Goal: Task Accomplishment & Management: Complete application form

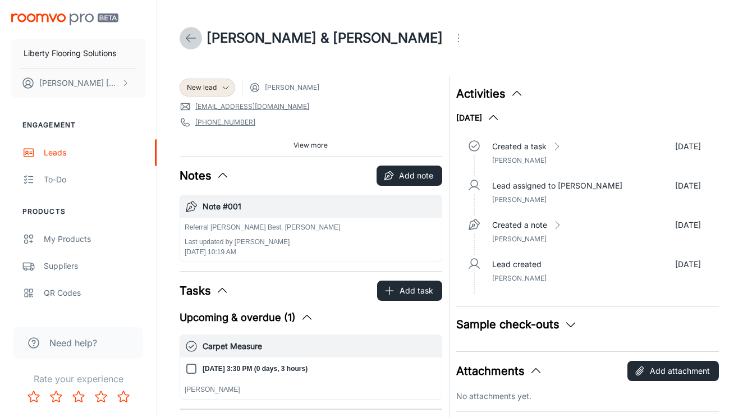
click at [190, 38] on icon at bounding box center [190, 37] width 13 height 13
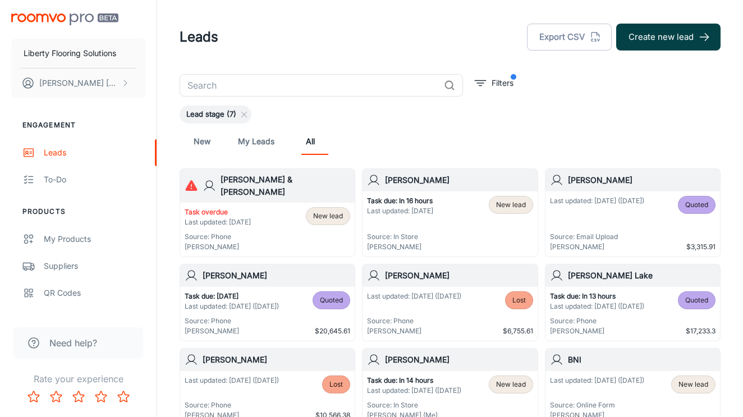
click at [664, 45] on button "Create new lead" at bounding box center [668, 37] width 104 height 27
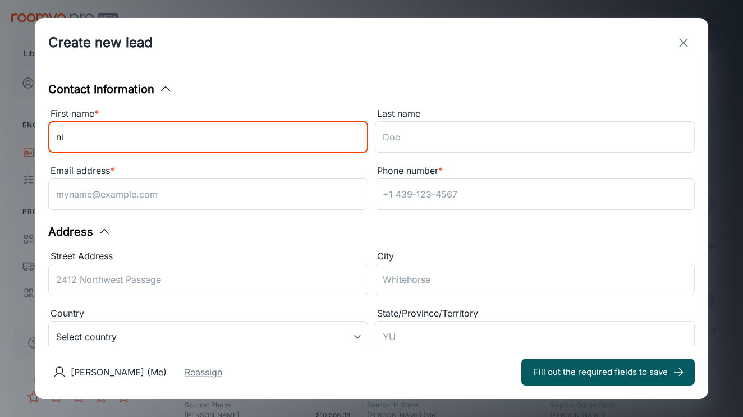
type input "n"
type input "[PERSON_NAME] & [PERSON_NAME]"
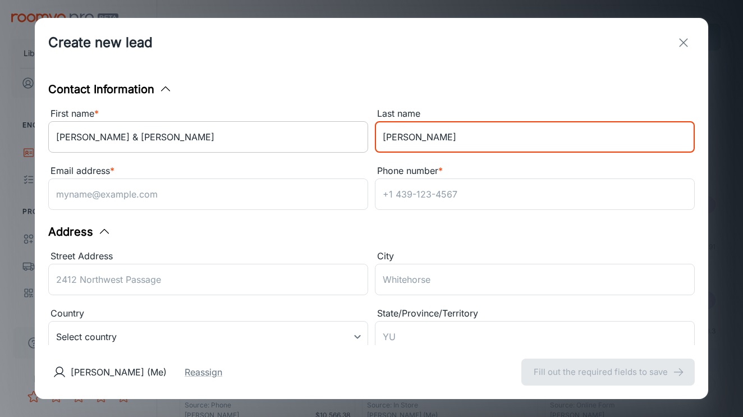
type input "[PERSON_NAME]"
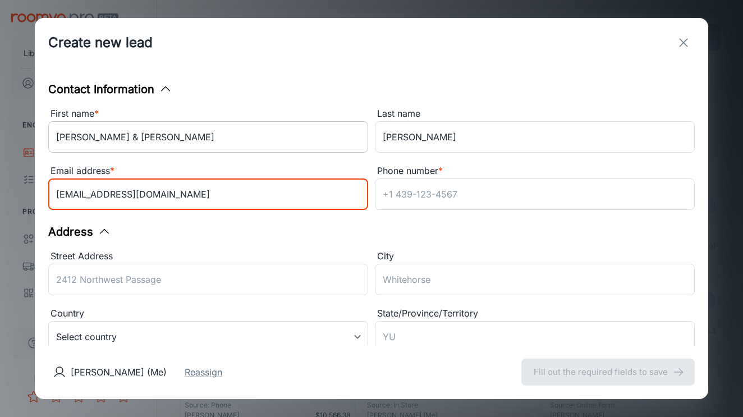
type input "[EMAIL_ADDRESS][DOMAIN_NAME]"
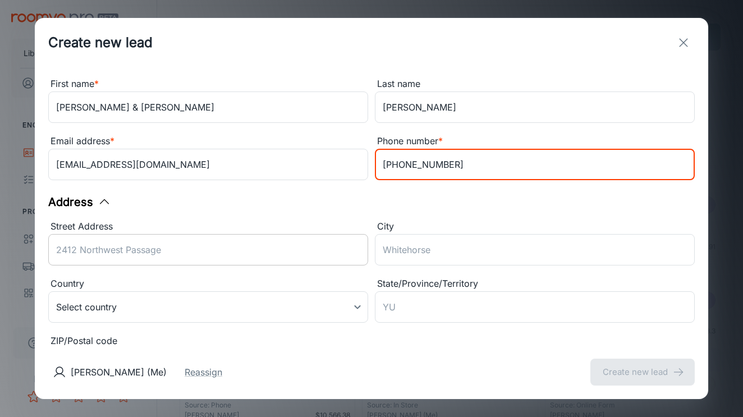
scroll to position [56, 0]
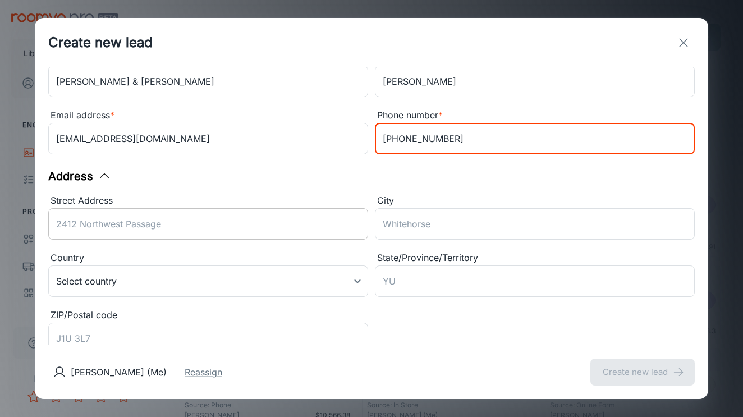
type input "[PHONE_NUMBER]"
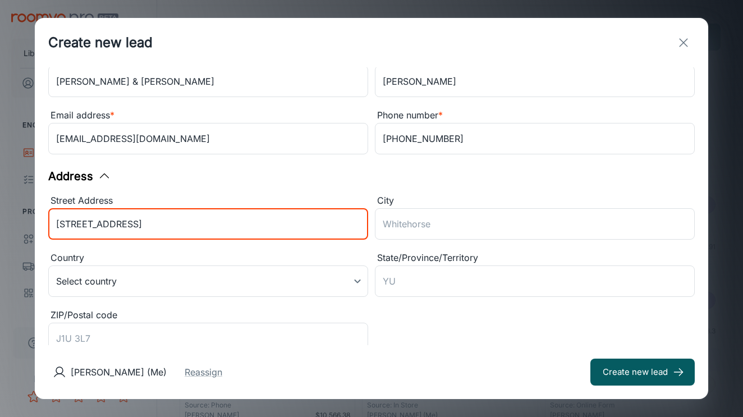
type input "[STREET_ADDRESS]"
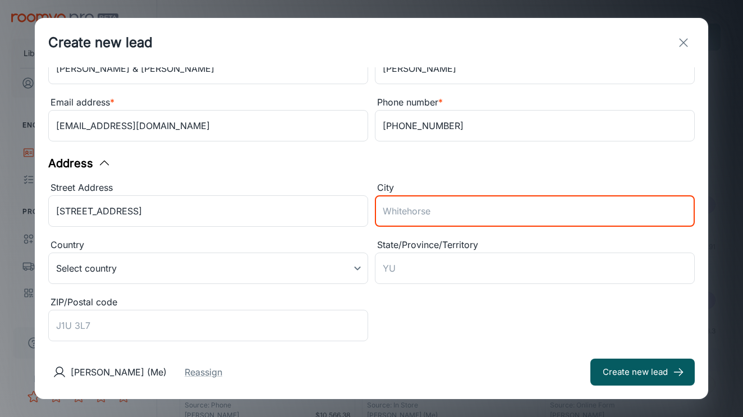
scroll to position [71, 0]
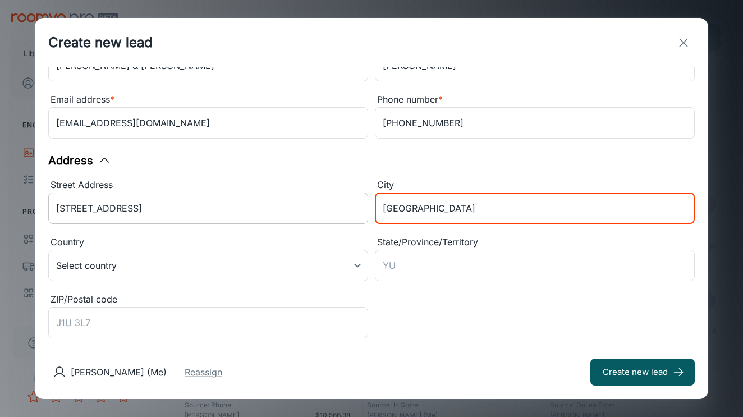
type input "[GEOGRAPHIC_DATA]"
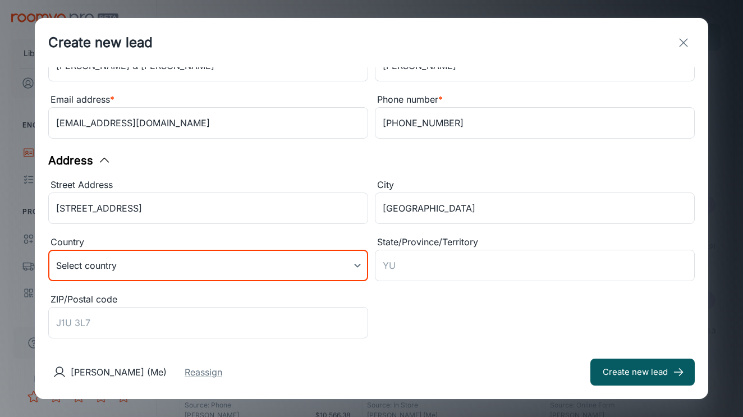
click at [204, 261] on body "Liberty Flooring Solutions [PERSON_NAME] Engagement Leads To-do Products My Pro…" at bounding box center [371, 208] width 743 height 417
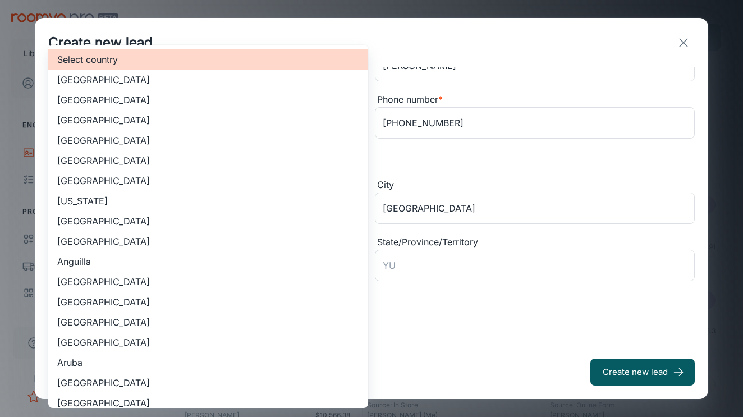
click at [188, 96] on li "[GEOGRAPHIC_DATA]" at bounding box center [208, 100] width 320 height 20
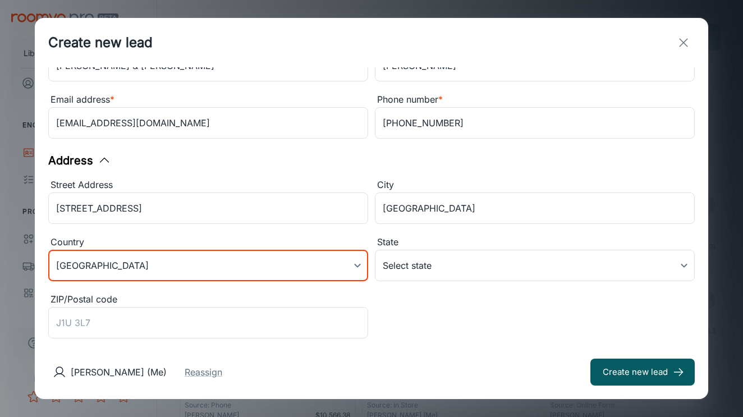
type input "US"
click at [468, 266] on body "Liberty Flooring Solutions [PERSON_NAME] Engagement Leads To-do Products My Pro…" at bounding box center [371, 208] width 743 height 417
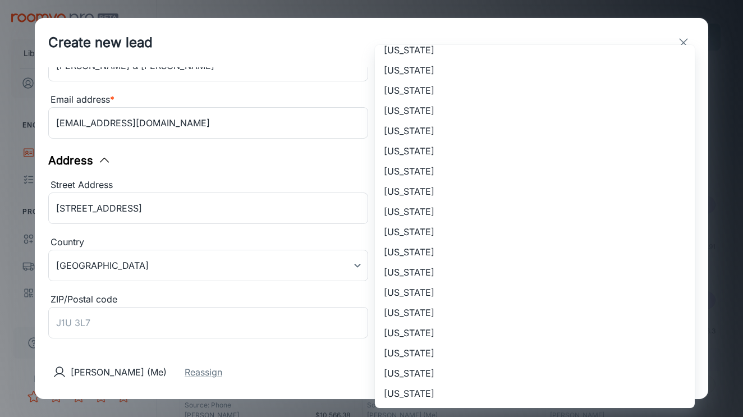
scroll to position [696, 0]
click at [440, 188] on li "[US_STATE]" at bounding box center [535, 191] width 320 height 20
type input "[US_STATE]"
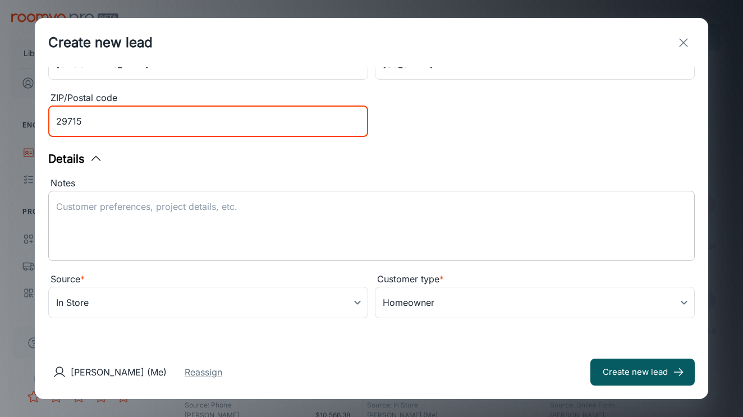
scroll to position [273, 0]
type input "29715"
click at [135, 300] on body "Liberty Flooring Solutions [PERSON_NAME] Engagement Leads To-do Products My Pro…" at bounding box center [371, 208] width 743 height 417
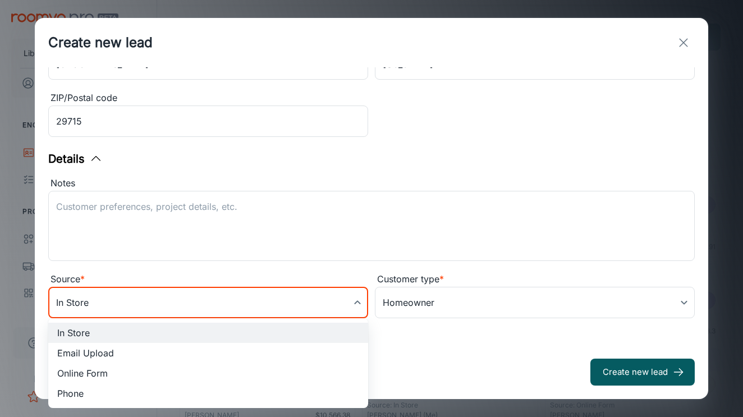
click at [105, 388] on li "Phone" at bounding box center [208, 393] width 320 height 20
type input "phone"
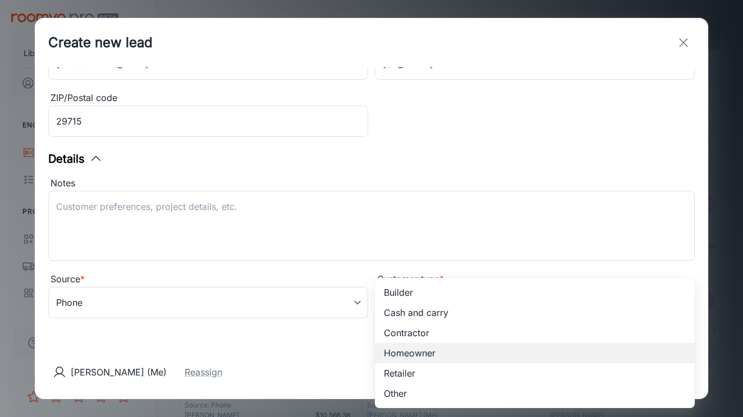
click at [448, 311] on body "Liberty Flooring Solutions [PERSON_NAME] Engagement Leads To-do Products My Pro…" at bounding box center [371, 208] width 743 height 417
click at [416, 356] on li "Homeowner" at bounding box center [535, 353] width 320 height 20
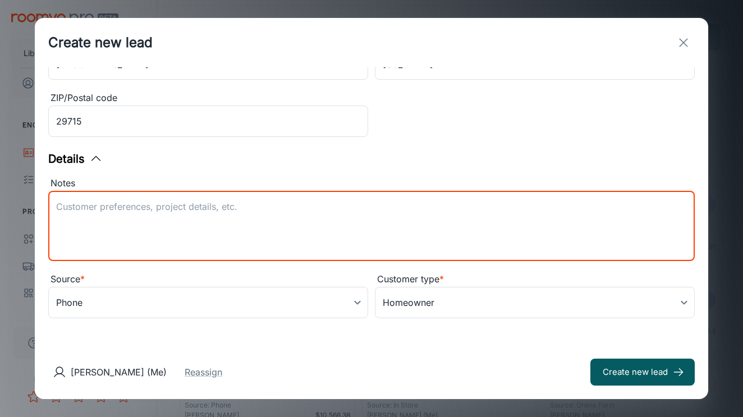
click at [224, 245] on textarea "Notes" at bounding box center [371, 226] width 630 height 52
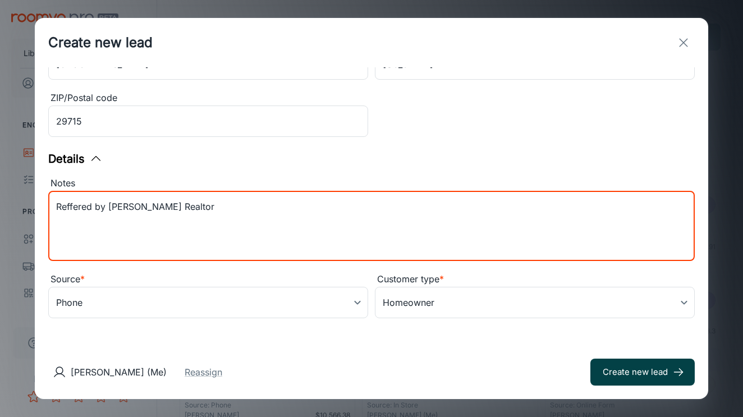
type textarea "Reffered by [PERSON_NAME] Realtor"
click at [609, 369] on button "Create new lead" at bounding box center [642, 371] width 104 height 27
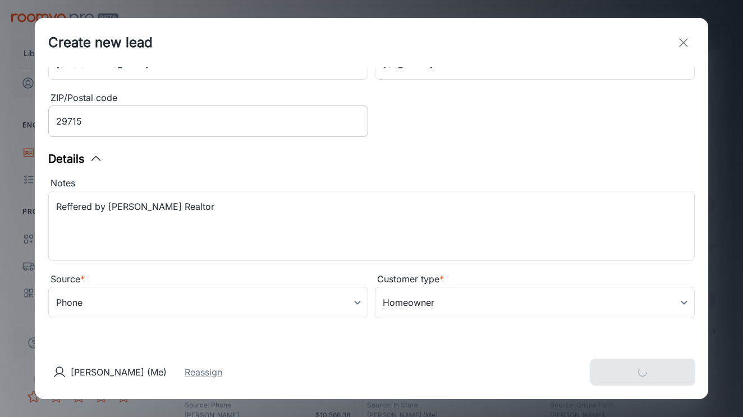
type input "in_store"
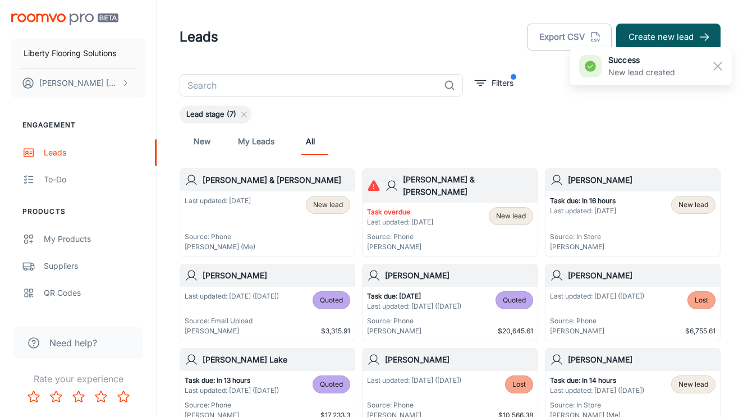
click at [321, 201] on span "New lead" at bounding box center [328, 205] width 30 height 10
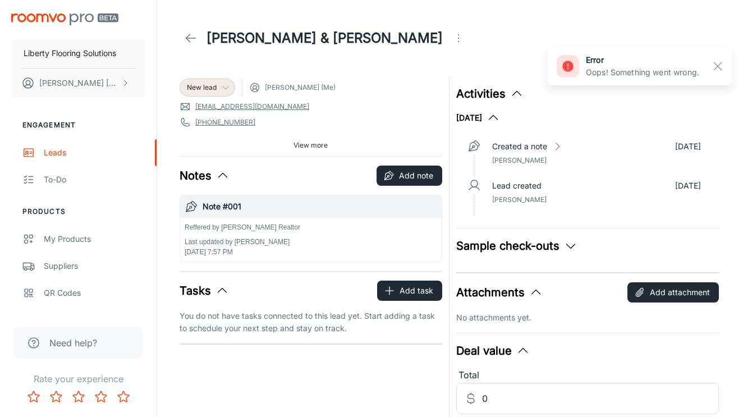
click at [224, 92] on div "New lead" at bounding box center [207, 87] width 41 height 10
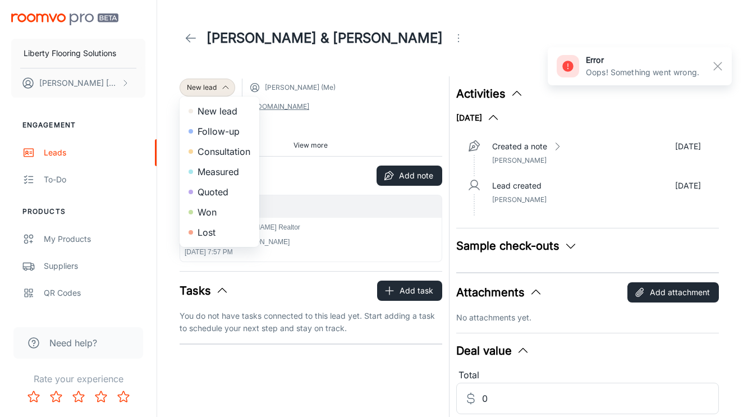
click at [343, 88] on div at bounding box center [371, 208] width 743 height 417
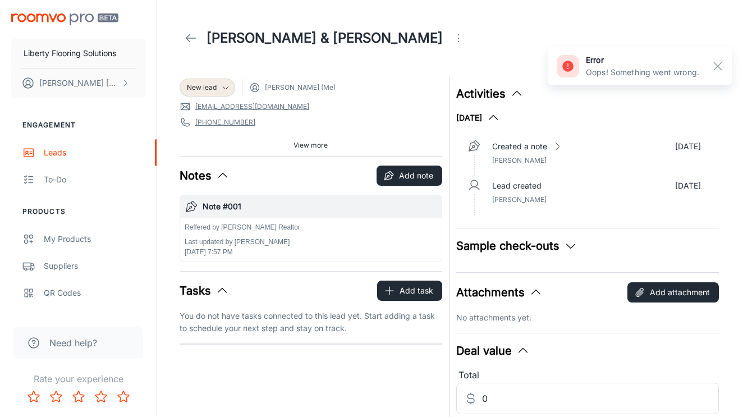
click at [256, 86] on circle at bounding box center [254, 86] width 3 height 3
click at [452, 35] on icon "Open menu" at bounding box center [458, 37] width 13 height 13
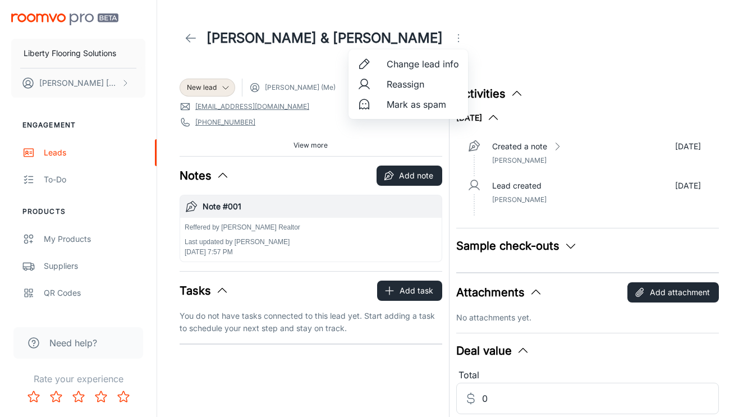
click at [383, 88] on li "Reassign" at bounding box center [407, 84] width 119 height 20
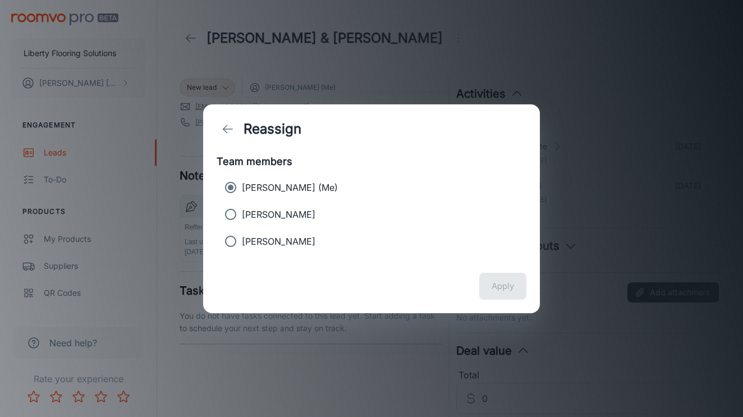
click at [261, 212] on p "[PERSON_NAME]" at bounding box center [278, 214] width 73 height 13
click at [242, 212] on input "[PERSON_NAME]" at bounding box center [230, 214] width 22 height 22
radio input "true"
radio input "false"
click at [504, 287] on button "Apply" at bounding box center [502, 286] width 47 height 27
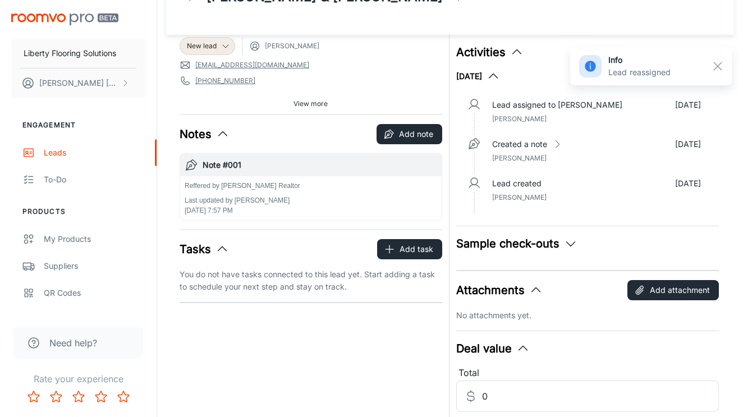
scroll to position [54, 0]
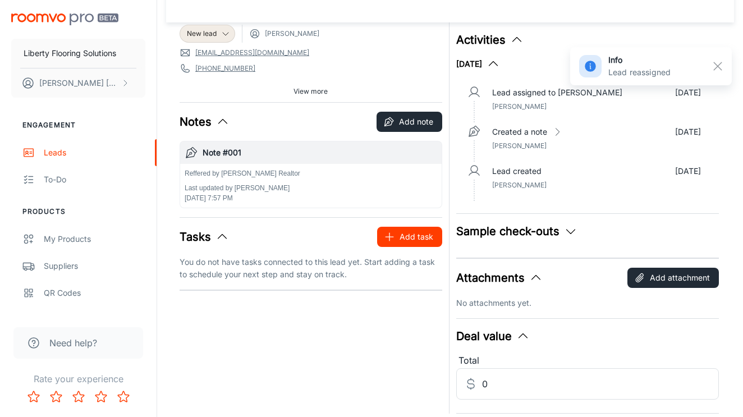
click at [406, 232] on button "Add task" at bounding box center [409, 237] width 65 height 20
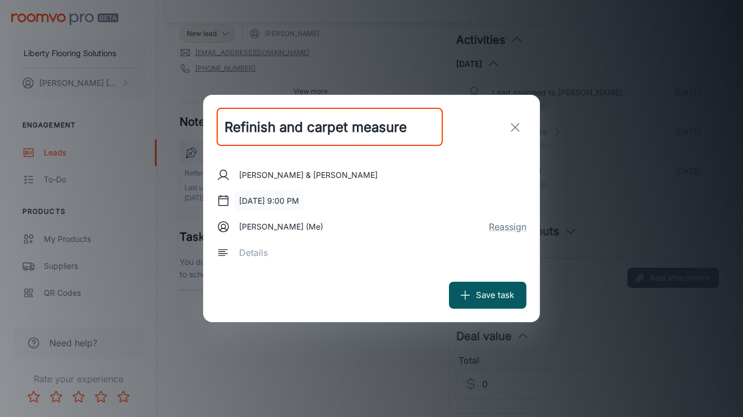
type input "Refinish and carpet measure"
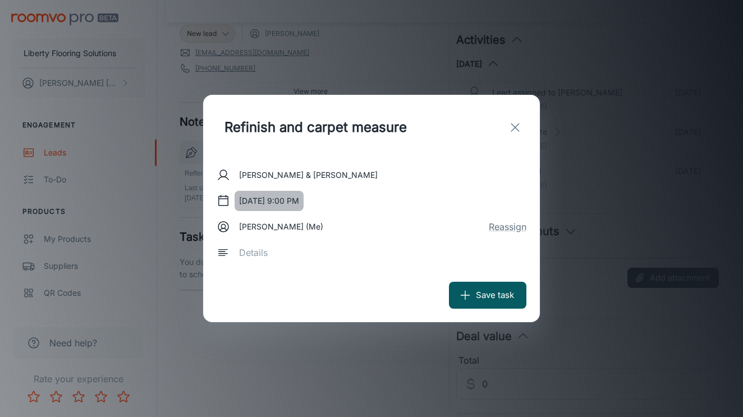
click at [273, 197] on button "[DATE] 9:00 PM" at bounding box center [268, 201] width 69 height 20
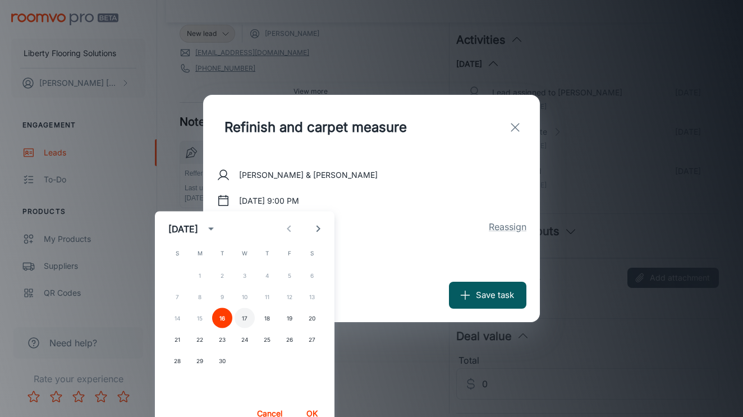
click at [238, 318] on button "17" at bounding box center [244, 318] width 20 height 20
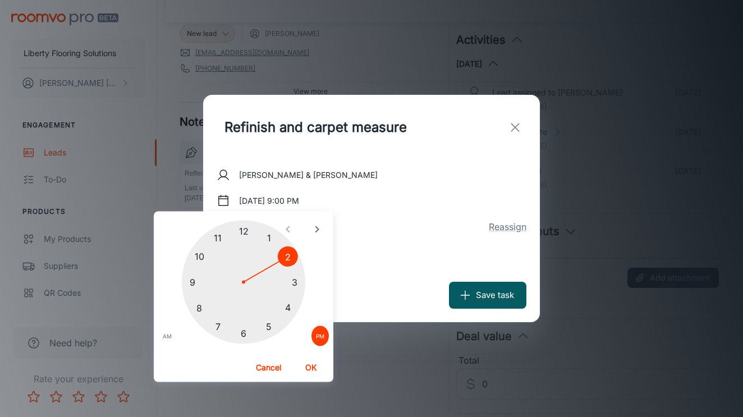
click at [285, 256] on div at bounding box center [243, 281] width 123 height 123
click at [315, 367] on button "OK" at bounding box center [311, 367] width 36 height 20
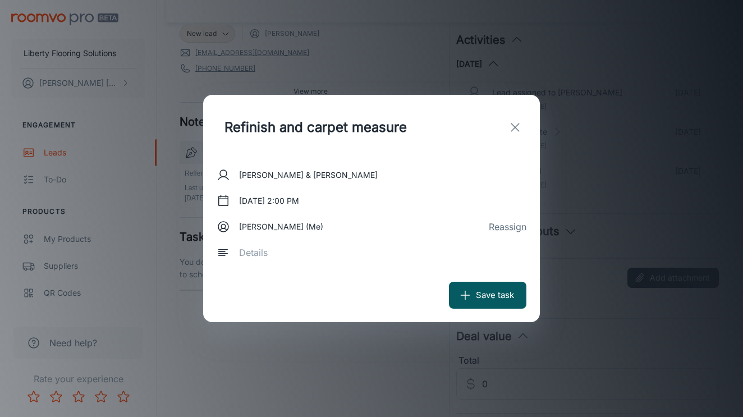
click at [330, 258] on textarea at bounding box center [378, 252] width 279 height 13
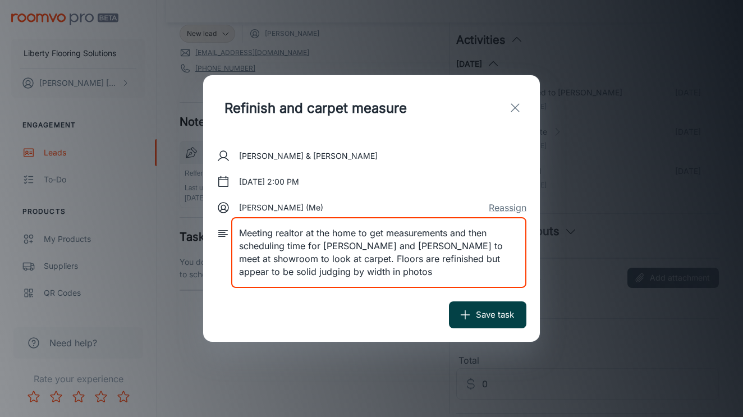
type textarea "Meeting realtor at the home to get measurements and then scheduling time for [P…"
click at [480, 321] on button "Save task" at bounding box center [487, 314] width 77 height 27
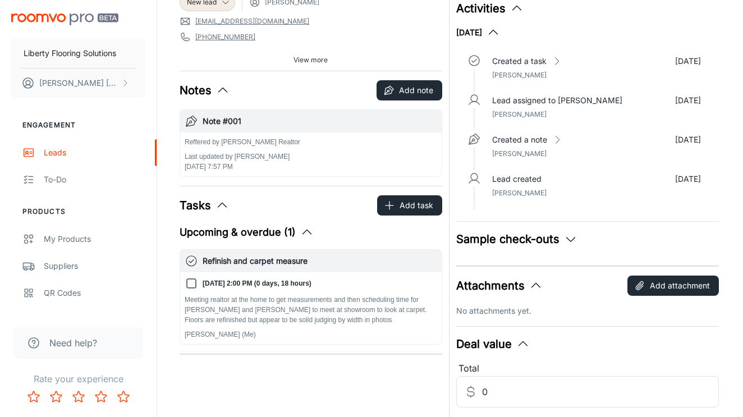
scroll to position [134, 0]
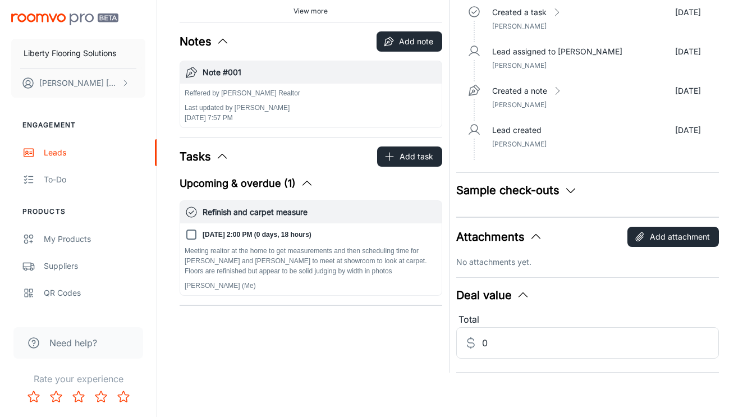
click at [227, 266] on p "Meeting realtor at the home to get measurements and then scheduling time for [P…" at bounding box center [311, 261] width 252 height 30
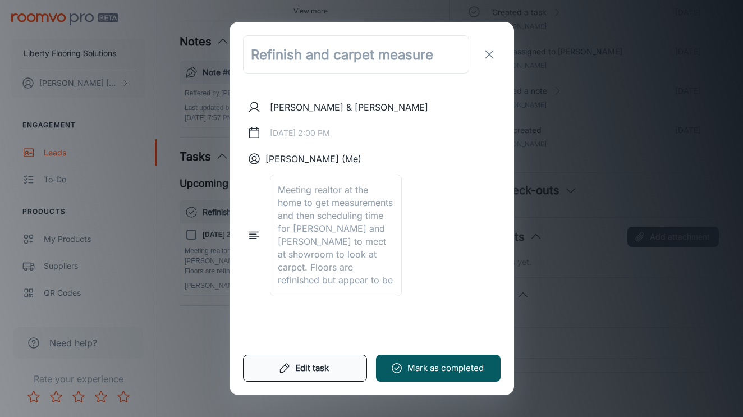
click at [300, 366] on button "Edit task" at bounding box center [305, 367] width 125 height 27
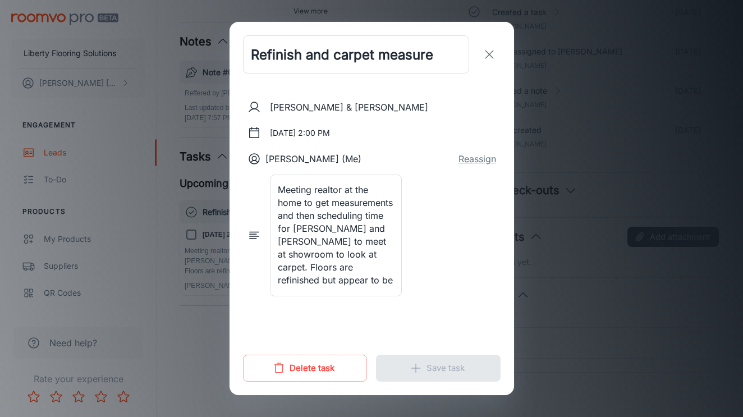
click at [471, 159] on button "Reassign" at bounding box center [477, 158] width 38 height 13
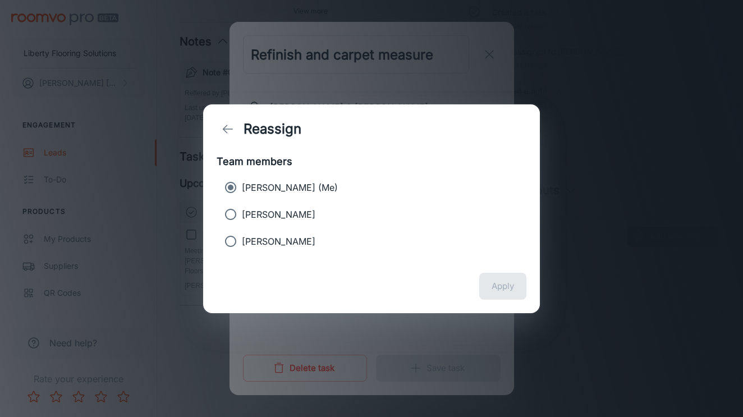
click at [258, 214] on p "[PERSON_NAME]" at bounding box center [278, 214] width 73 height 13
click at [242, 214] on input "[PERSON_NAME]" at bounding box center [230, 214] width 22 height 22
radio input "true"
radio input "false"
click at [491, 289] on button "Apply" at bounding box center [502, 286] width 47 height 27
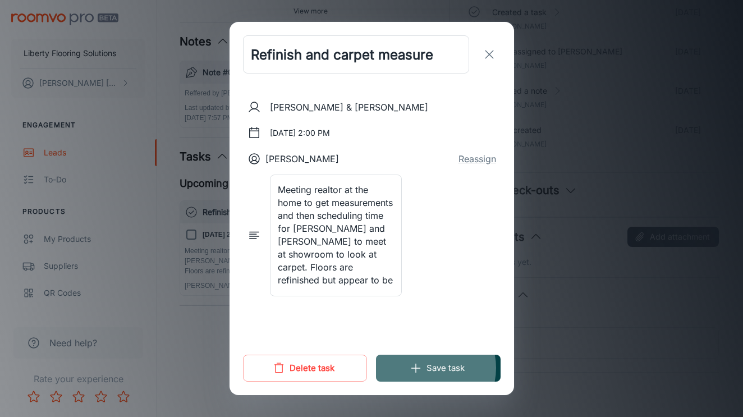
click at [426, 368] on button "Save task" at bounding box center [438, 367] width 125 height 27
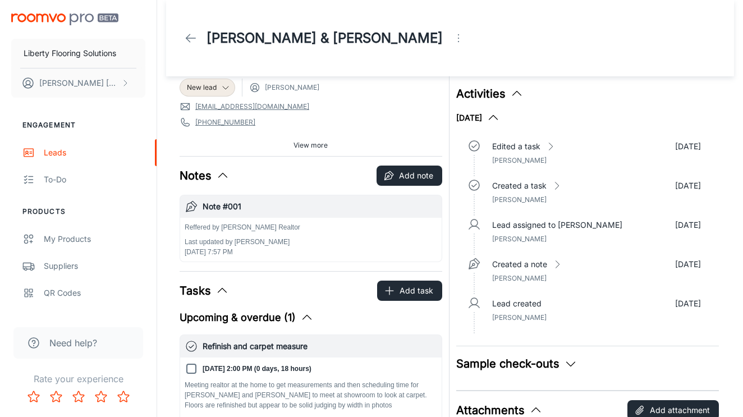
scroll to position [0, 0]
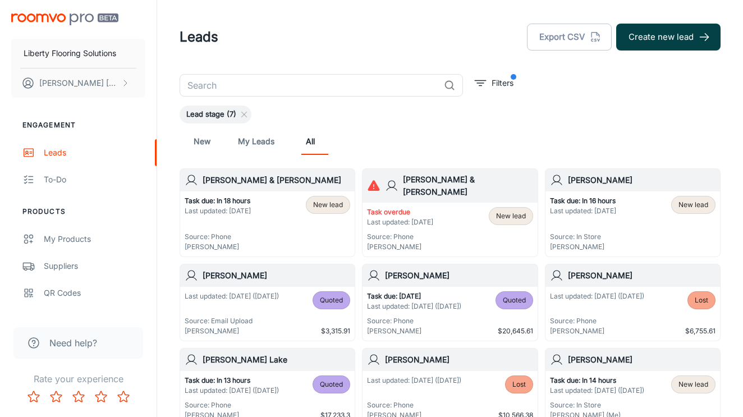
click at [687, 32] on button "Create new lead" at bounding box center [668, 37] width 104 height 27
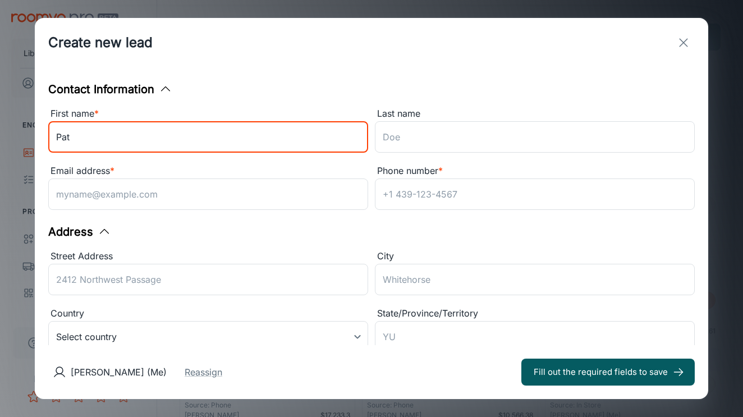
type input "Pat"
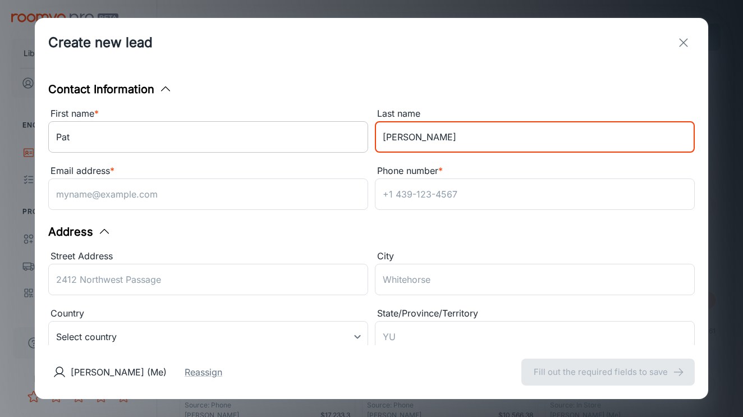
type input "[PERSON_NAME]"
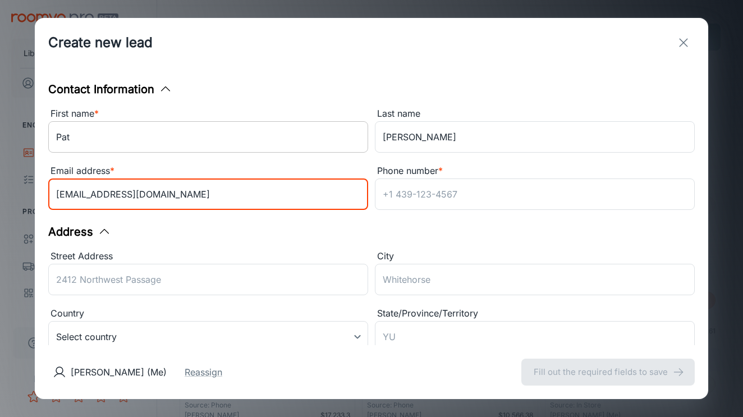
type input "[EMAIL_ADDRESS][DOMAIN_NAME]"
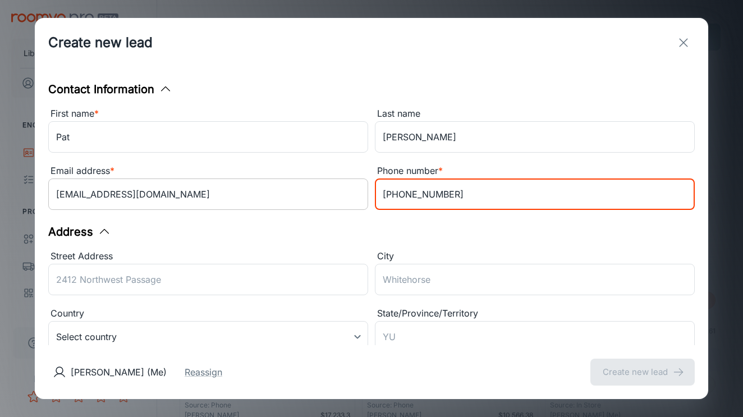
scroll to position [56, 0]
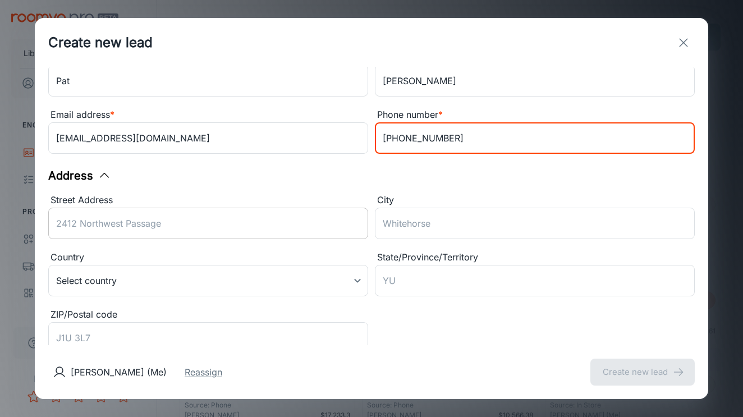
type input "[PHONE_NUMBER]"
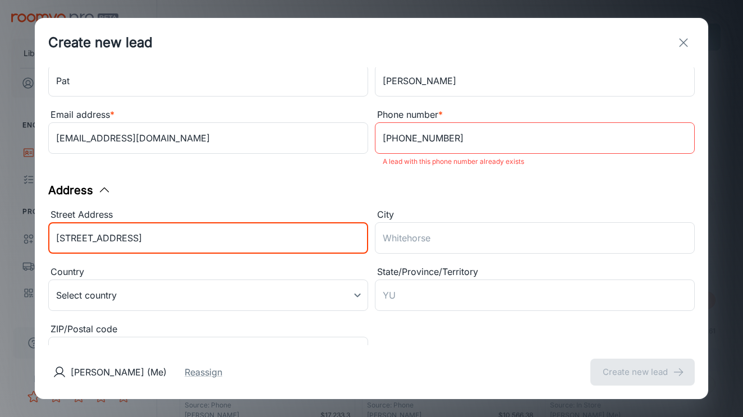
type input "[STREET_ADDRESS]"
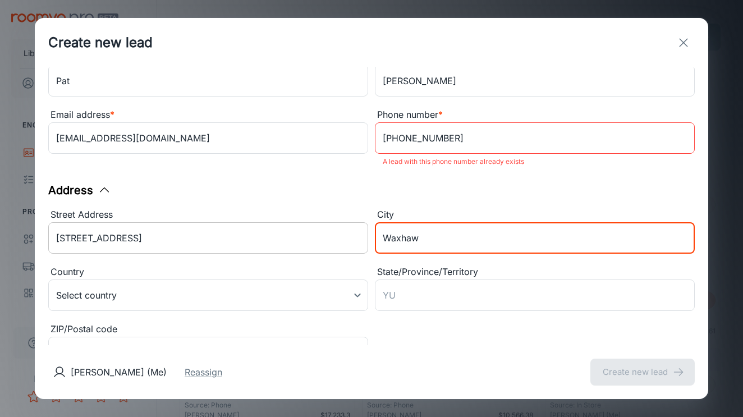
type input "Waxhaw"
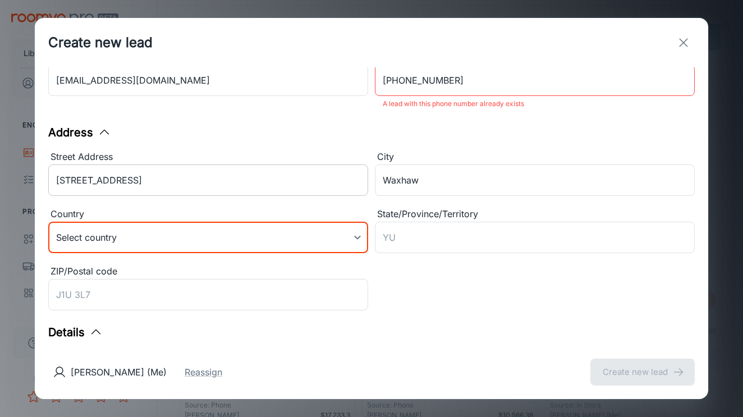
scroll to position [117, 0]
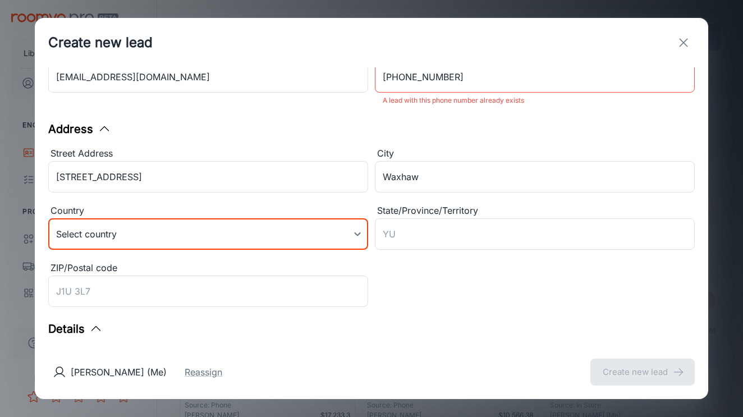
click at [137, 237] on body "Liberty Flooring Solutions [PERSON_NAME] Engagement Leads To-do Products My Pro…" at bounding box center [371, 208] width 743 height 417
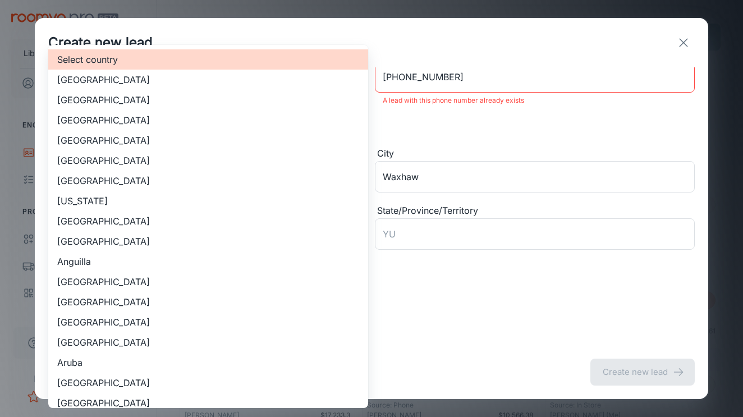
click at [153, 101] on li "[GEOGRAPHIC_DATA]" at bounding box center [208, 100] width 320 height 20
type input "US"
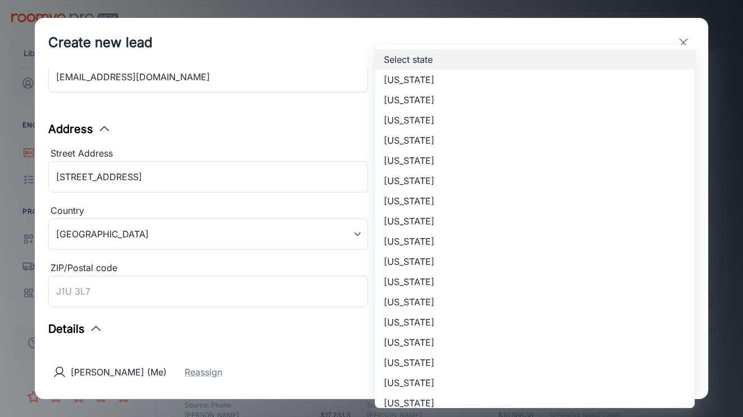
click at [440, 236] on body "Liberty Flooring Solutions [PERSON_NAME] Engagement Leads To-do Products My Pro…" at bounding box center [371, 208] width 743 height 417
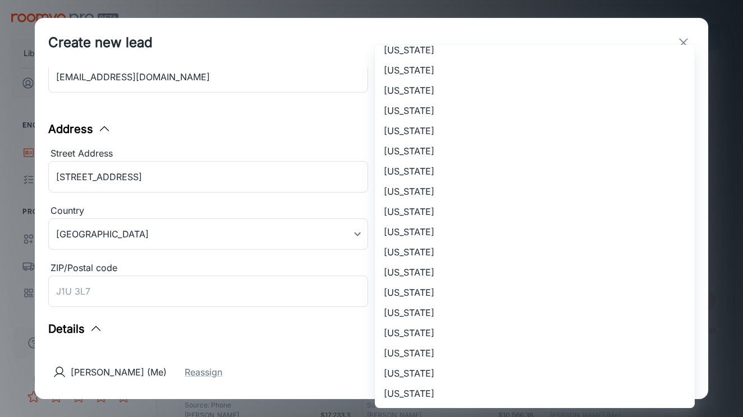
scroll to position [696, 0]
click at [438, 53] on li "[US_STATE]" at bounding box center [535, 50] width 320 height 20
type input "[US_STATE]"
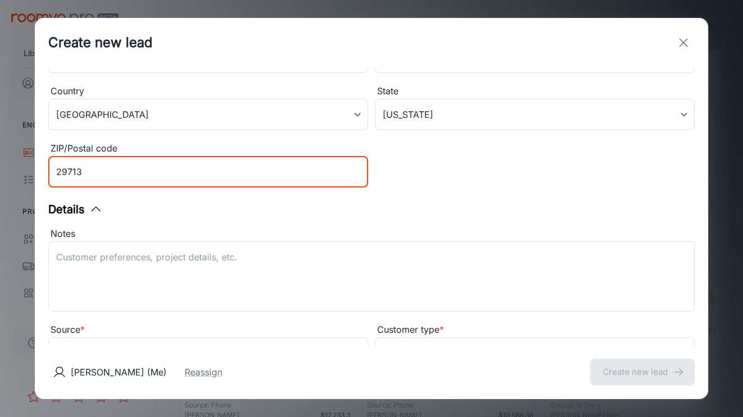
scroll to position [273, 0]
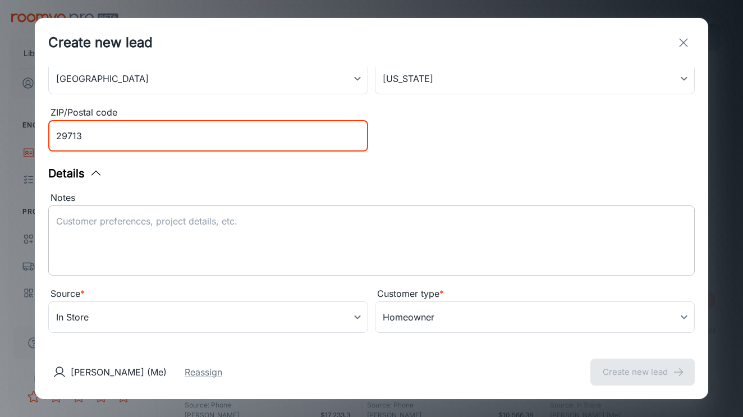
type input "29713"
click at [270, 269] on div "x ​" at bounding box center [371, 240] width 646 height 70
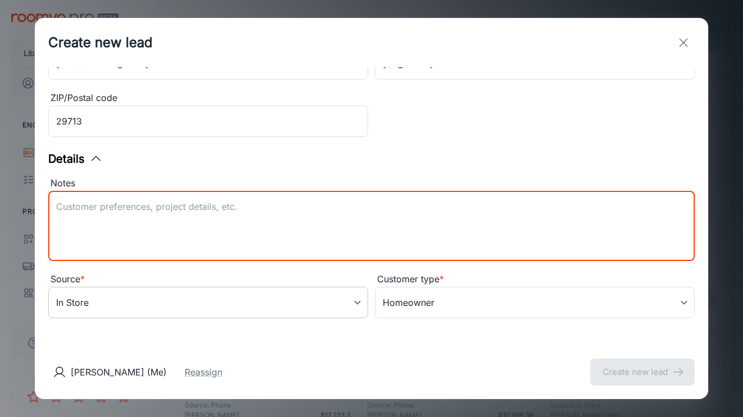
scroll to position [287, 0]
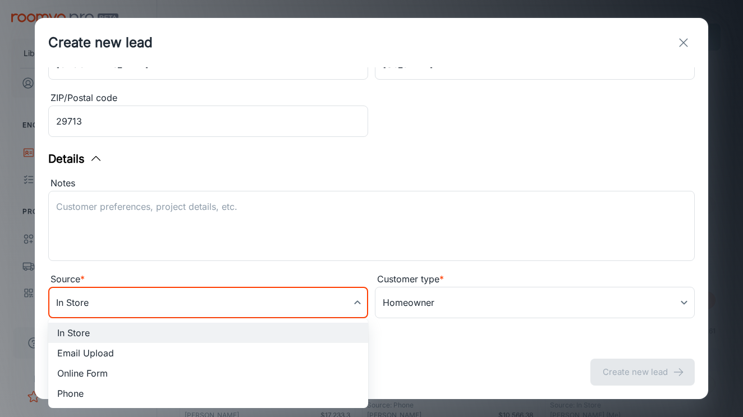
click at [277, 291] on body "Liberty Flooring Solutions [PERSON_NAME] Engagement Leads To-do Products My Pro…" at bounding box center [371, 208] width 743 height 417
click at [167, 388] on li "Phone" at bounding box center [208, 393] width 320 height 20
type input "phone"
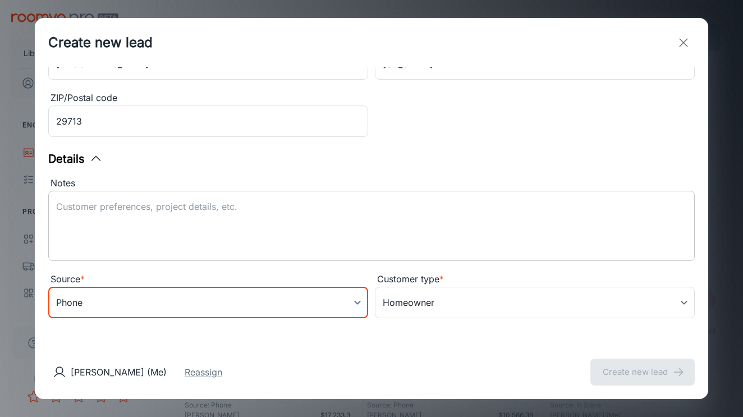
click at [183, 238] on textarea "Notes" at bounding box center [371, 226] width 630 height 52
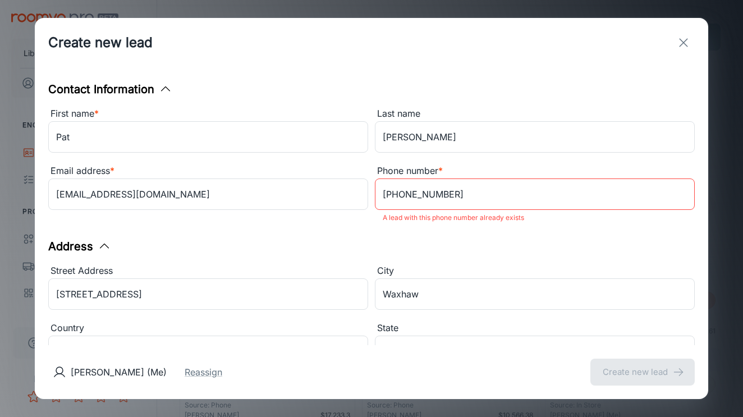
scroll to position [-2, 0]
type textarea "Referred by [PERSON_NAME]"
click at [520, 206] on input "[PHONE_NUMBER]" at bounding box center [535, 193] width 320 height 31
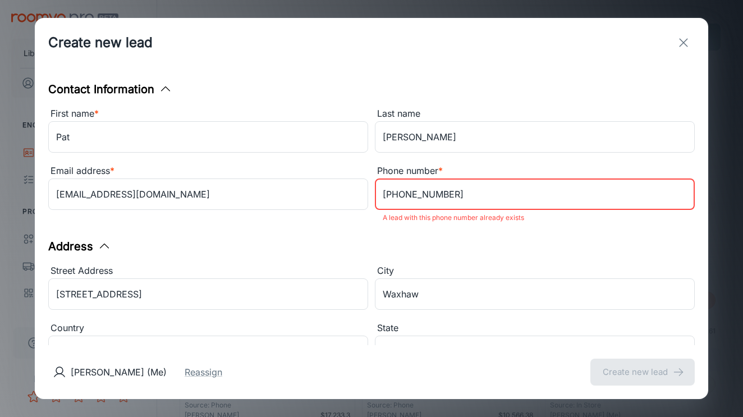
click at [496, 200] on input "[PHONE_NUMBER]" at bounding box center [535, 193] width 320 height 31
click at [688, 34] on button "exit" at bounding box center [683, 42] width 22 height 22
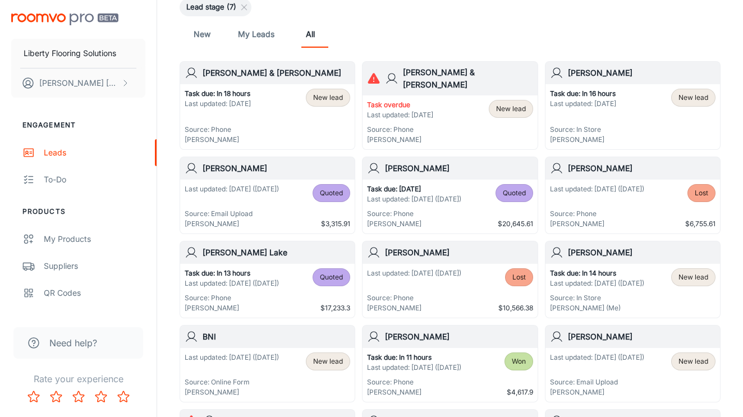
scroll to position [116, 0]
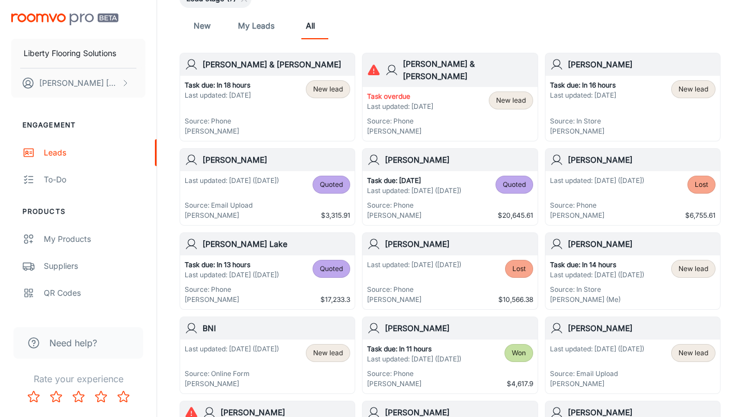
click at [579, 97] on p "Last updated: [DATE]" at bounding box center [583, 95] width 66 height 10
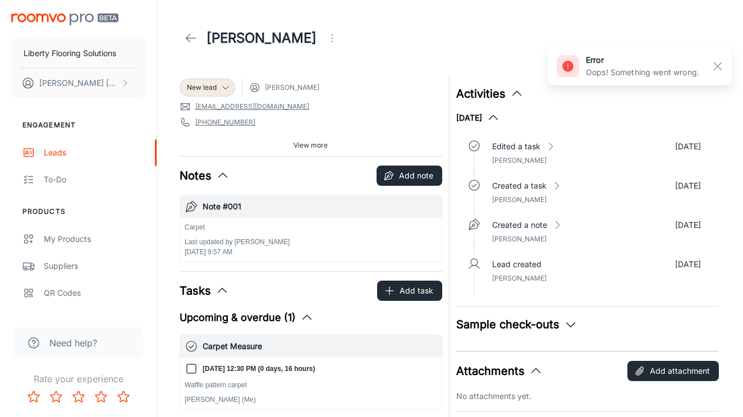
click at [278, 139] on div "View more" at bounding box center [310, 145] width 262 height 17
click at [284, 142] on div "View more" at bounding box center [310, 145] width 262 height 17
click at [300, 145] on span "View more" at bounding box center [310, 145] width 34 height 10
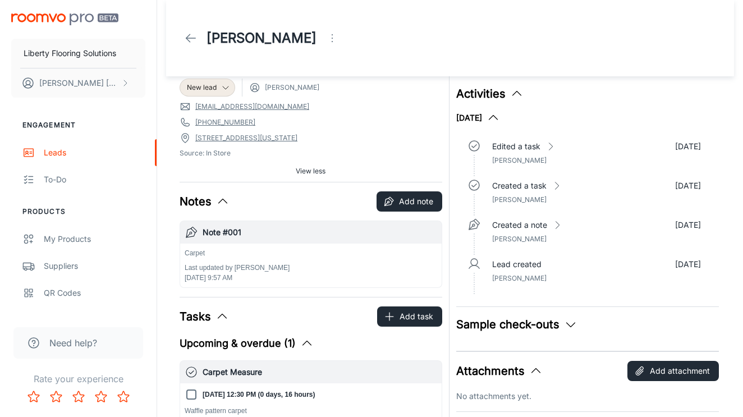
scroll to position [124, 0]
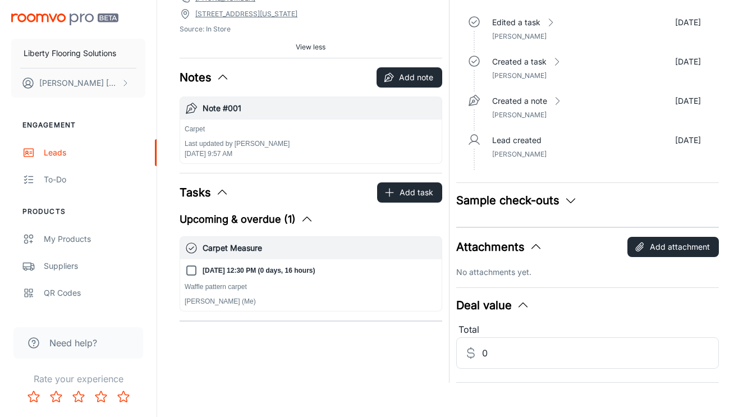
drag, startPoint x: 412, startPoint y: 193, endPoint x: 342, endPoint y: 199, distance: 69.8
click at [342, 199] on div "Tasks Add task" at bounding box center [310, 192] width 262 height 20
drag, startPoint x: 342, startPoint y: 199, endPoint x: 301, endPoint y: 199, distance: 41.5
click at [301, 199] on div "Tasks Add task" at bounding box center [310, 192] width 262 height 20
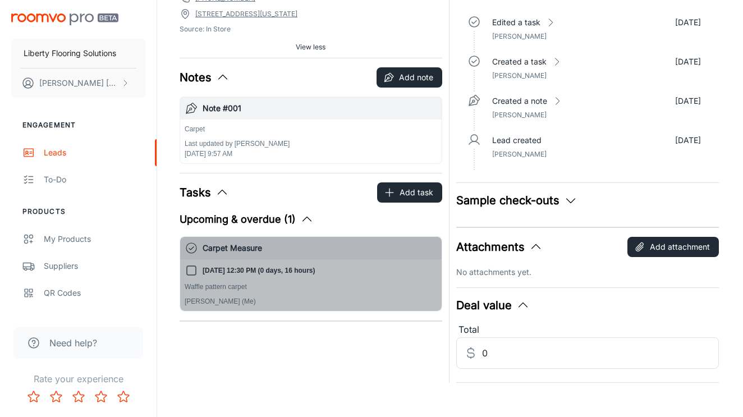
click at [237, 301] on p "[PERSON_NAME] (Me)" at bounding box center [311, 301] width 252 height 10
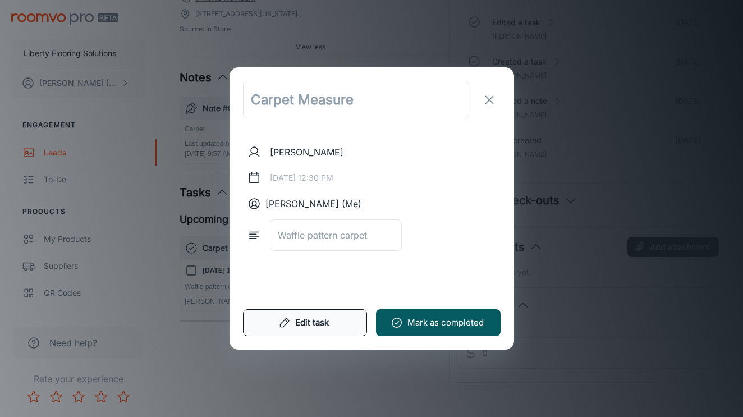
click at [317, 329] on button "Edit task" at bounding box center [305, 322] width 125 height 27
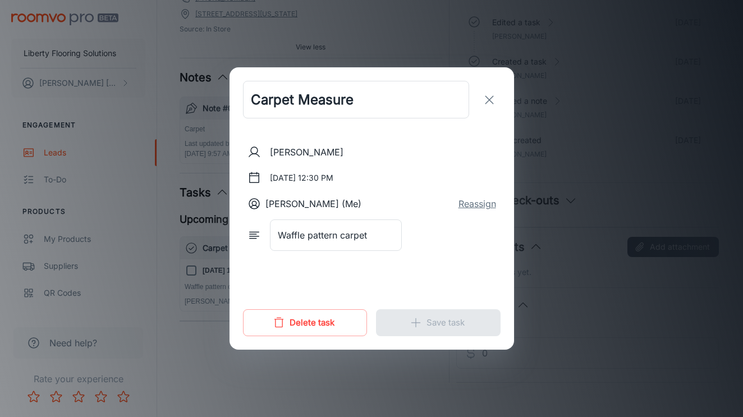
click at [474, 208] on button "Reassign" at bounding box center [477, 203] width 38 height 13
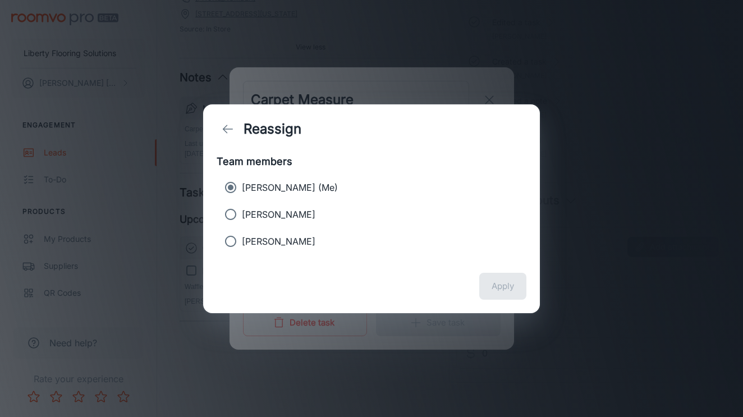
click at [288, 217] on p "[PERSON_NAME]" at bounding box center [278, 214] width 73 height 13
click at [242, 217] on input "[PERSON_NAME]" at bounding box center [230, 214] width 22 height 22
radio input "true"
radio input "false"
click at [500, 291] on button "Apply" at bounding box center [502, 286] width 47 height 27
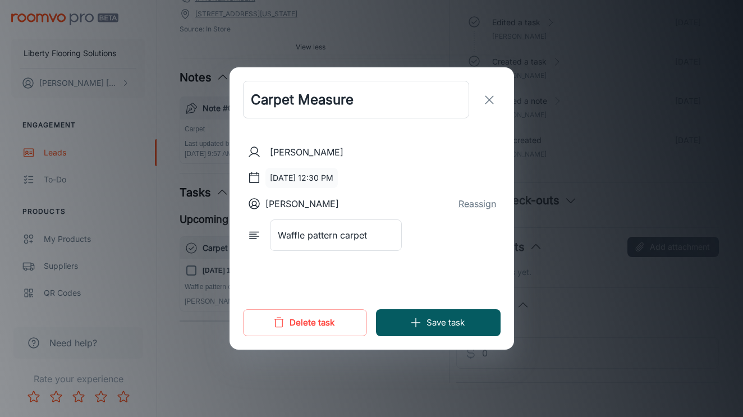
click at [296, 178] on button "[DATE] 12:30 PM" at bounding box center [301, 178] width 72 height 20
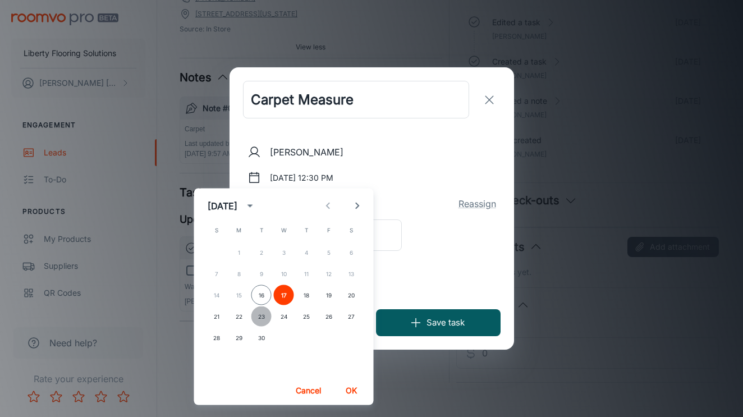
click at [260, 316] on button "23" at bounding box center [261, 316] width 20 height 20
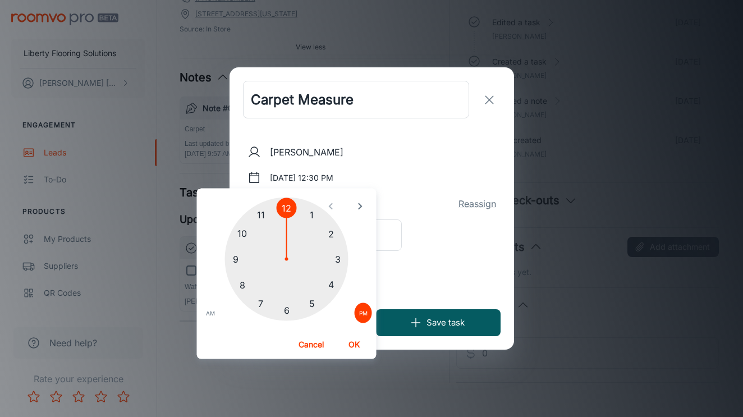
click at [352, 343] on button "OK" at bounding box center [354, 344] width 36 height 20
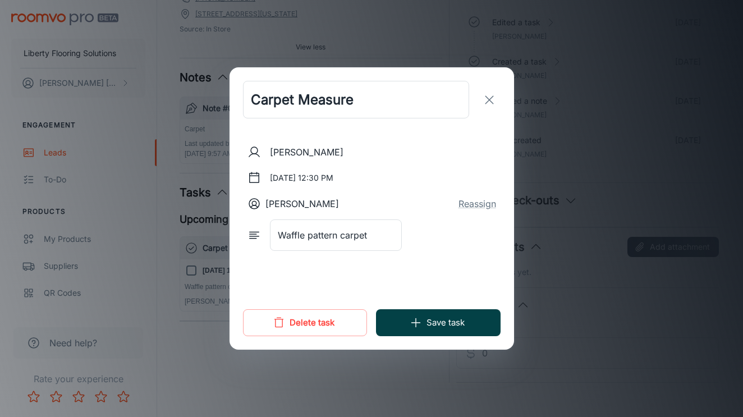
click at [423, 319] on button "Save task" at bounding box center [438, 322] width 125 height 27
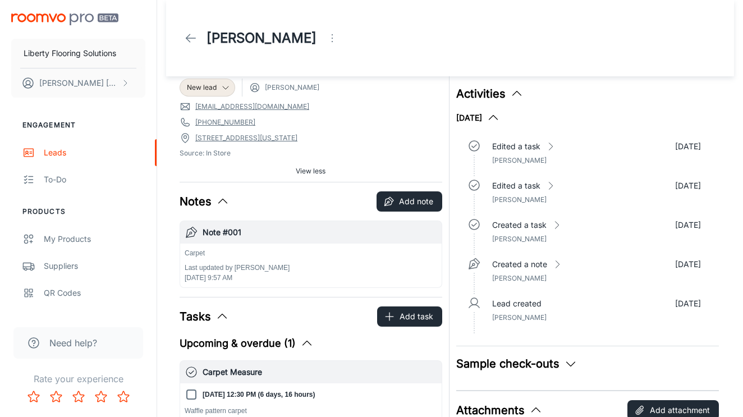
scroll to position [0, 0]
click at [222, 44] on h1 "[PERSON_NAME]" at bounding box center [261, 38] width 110 height 20
click at [171, 43] on header "[PERSON_NAME]" at bounding box center [450, 38] width 568 height 76
click at [183, 42] on link at bounding box center [190, 38] width 22 height 22
